Goal: Understand process/instructions: Learn how to perform a task or action

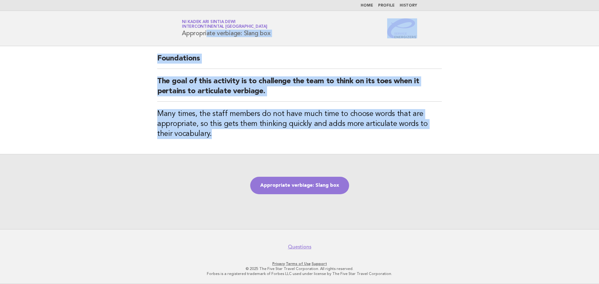
drag, startPoint x: 182, startPoint y: 33, endPoint x: 331, endPoint y: 143, distance: 184.9
click at [331, 143] on body "Home Profile History Service Energizers Ni Kadek Ari Sintia Dewi InterContinent…" at bounding box center [299, 142] width 599 height 284
copy body "Appropriate verbiage: Slang box Foundations The goal of this activity is to cha…"
click at [314, 190] on link "Appropriate verbiage: Slang box" at bounding box center [299, 185] width 99 height 17
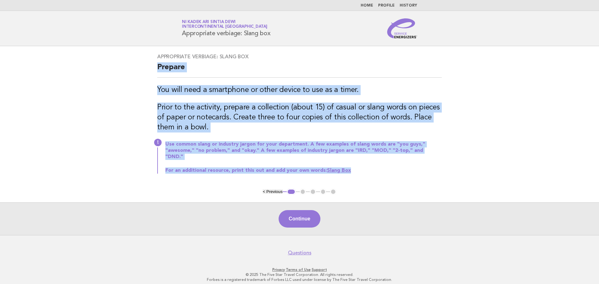
drag, startPoint x: 159, startPoint y: 66, endPoint x: 369, endPoint y: 177, distance: 237.2
click at [369, 177] on div "Appropriate verbiage: Slang box Prepare You will need a smartphone or other dev…" at bounding box center [299, 117] width 299 height 143
copy div "Prepare You will need a smartphone or other device to use as a timer. Prior to …"
click at [301, 212] on button "Continue" at bounding box center [299, 218] width 41 height 17
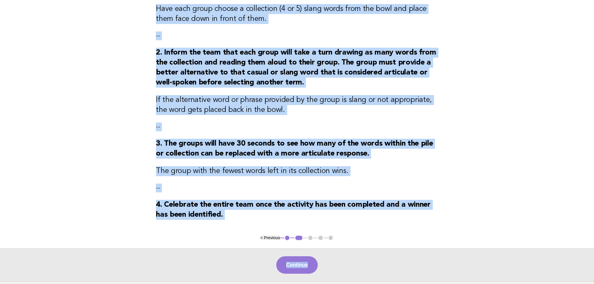
scroll to position [153, 0]
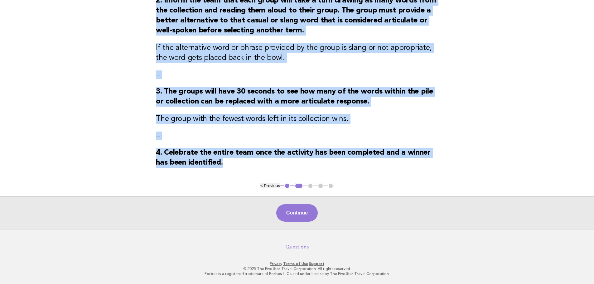
drag, startPoint x: 155, startPoint y: 66, endPoint x: 379, endPoint y: 176, distance: 248.6
click at [379, 176] on div "Appropriate verbiage: Slang box Activity 1. Divide the team into three to four …" at bounding box center [296, 39] width 297 height 287
copy div "Activity 1. Divide the team into three to four groups. Have each group choose a…"
click at [293, 214] on button "Continue" at bounding box center [296, 212] width 41 height 17
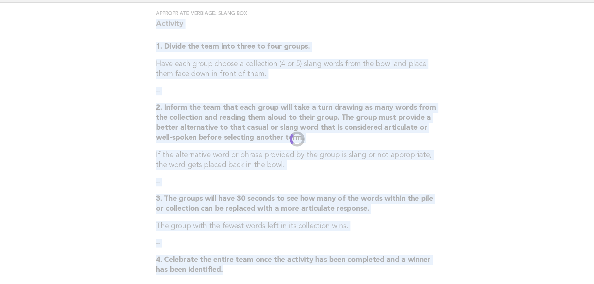
scroll to position [0, 0]
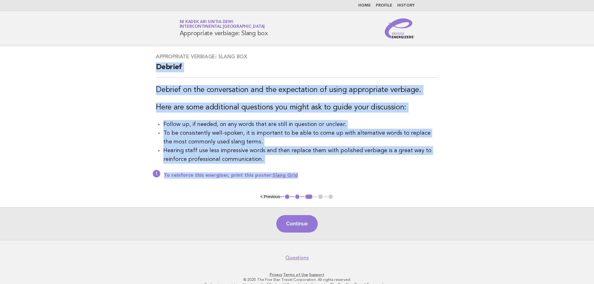
drag, startPoint x: 156, startPoint y: 66, endPoint x: 301, endPoint y: 170, distance: 178.8
click at [301, 170] on div "Appropriate verbiage: Slang box Debrief Debrief on the conversation and the exp…" at bounding box center [296, 120] width 297 height 148
copy div "Debrief Debrief on the conversation and the expectation of using appropriate ve…"
click at [302, 224] on button "Continue" at bounding box center [296, 223] width 41 height 17
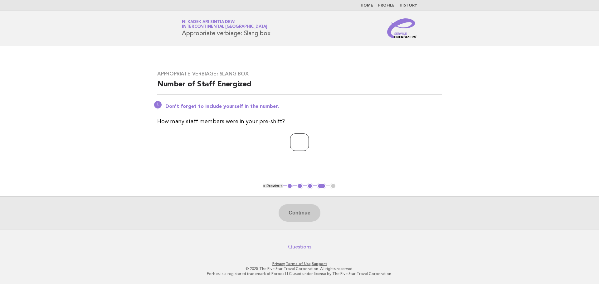
click at [306, 147] on input "number" at bounding box center [299, 142] width 19 height 17
type input "*"
click at [307, 216] on button "Continue" at bounding box center [299, 212] width 41 height 17
